Goal: Transaction & Acquisition: Obtain resource

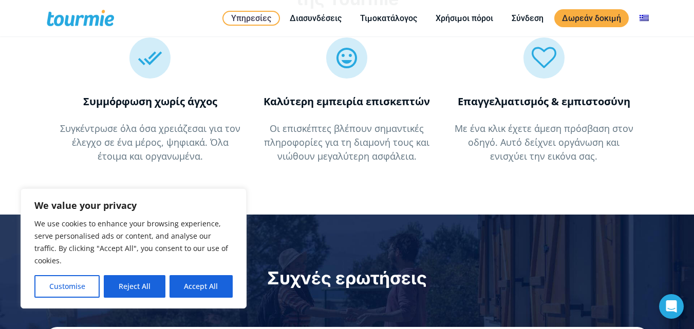
scroll to position [1130, 0]
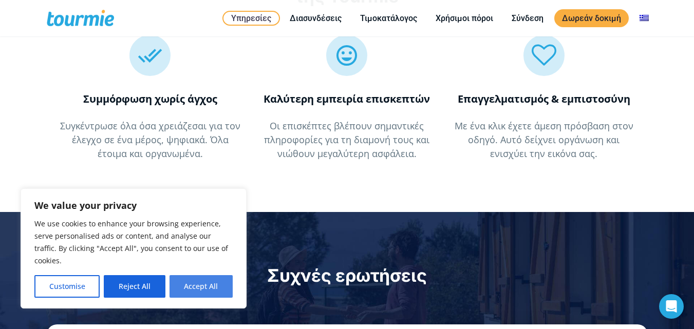
click at [200, 291] on button "Accept All" at bounding box center [201, 286] width 63 height 23
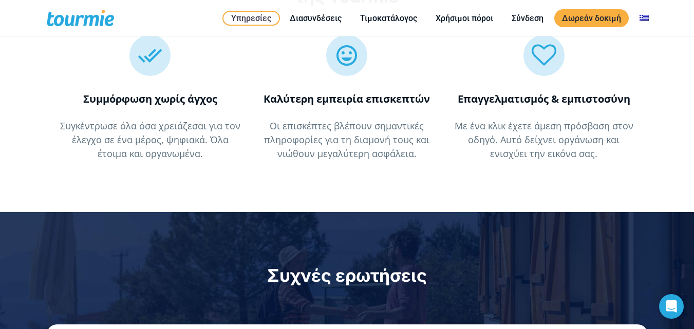
checkbox input "true"
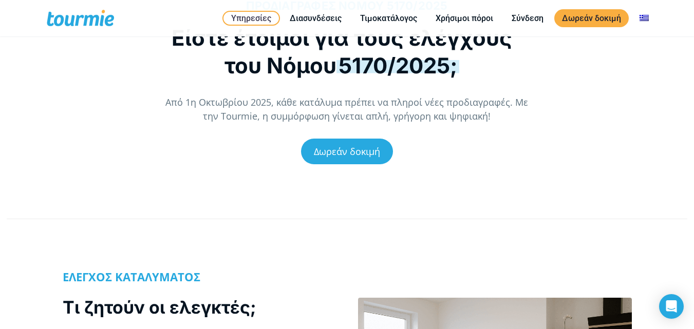
scroll to position [0, 0]
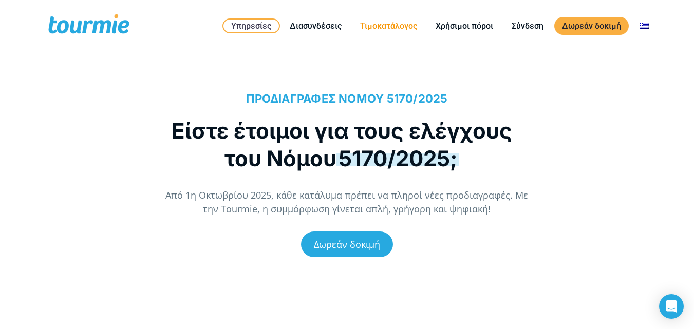
click at [392, 21] on link "Τιμοκατάλογος" at bounding box center [389, 26] width 72 height 13
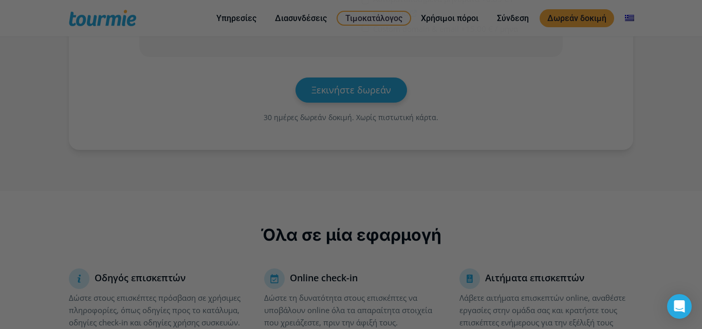
scroll to position [454, 0]
